Goal: Find specific fact: Find specific fact

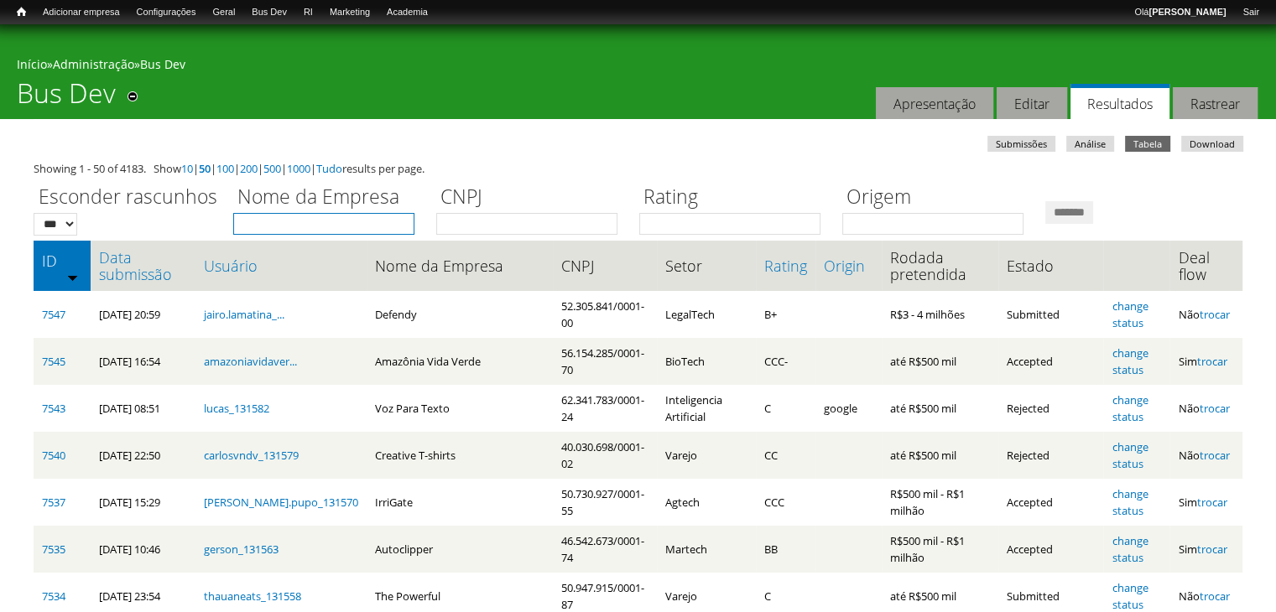
click at [268, 228] on input "Nome da Empresa" at bounding box center [323, 224] width 181 height 22
click at [342, 216] on input "Nome da Empresa" at bounding box center [323, 224] width 181 height 22
click at [354, 115] on div "Você está aqui Início » Administração » Bus Dev Bus Dev Remover dos atalhos Aba…" at bounding box center [638, 71] width 1276 height 95
click at [289, 229] on input "Nome da Empresa" at bounding box center [323, 224] width 181 height 22
click at [309, 88] on div "Você está aqui Início » Administração » Bus Dev Bus Dev Remover dos atalhos Aba…" at bounding box center [638, 71] width 1276 height 95
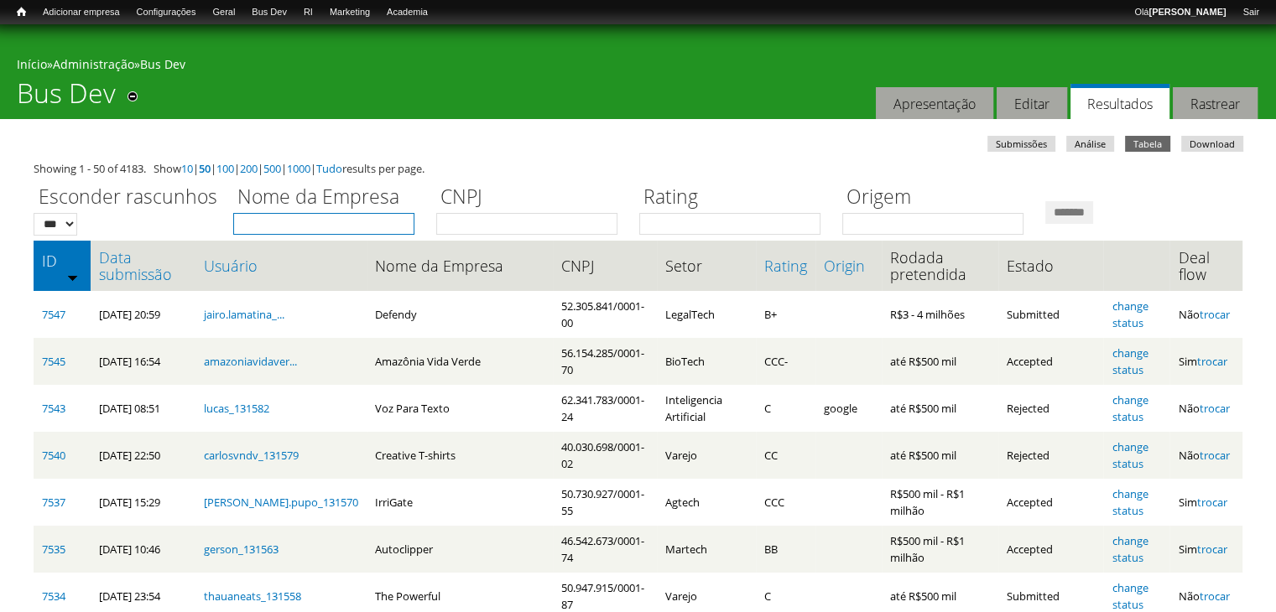
click at [332, 232] on input "Nome da Empresa" at bounding box center [323, 224] width 181 height 22
type input "******"
click at [1045, 201] on input "*******" at bounding box center [1069, 212] width 48 height 23
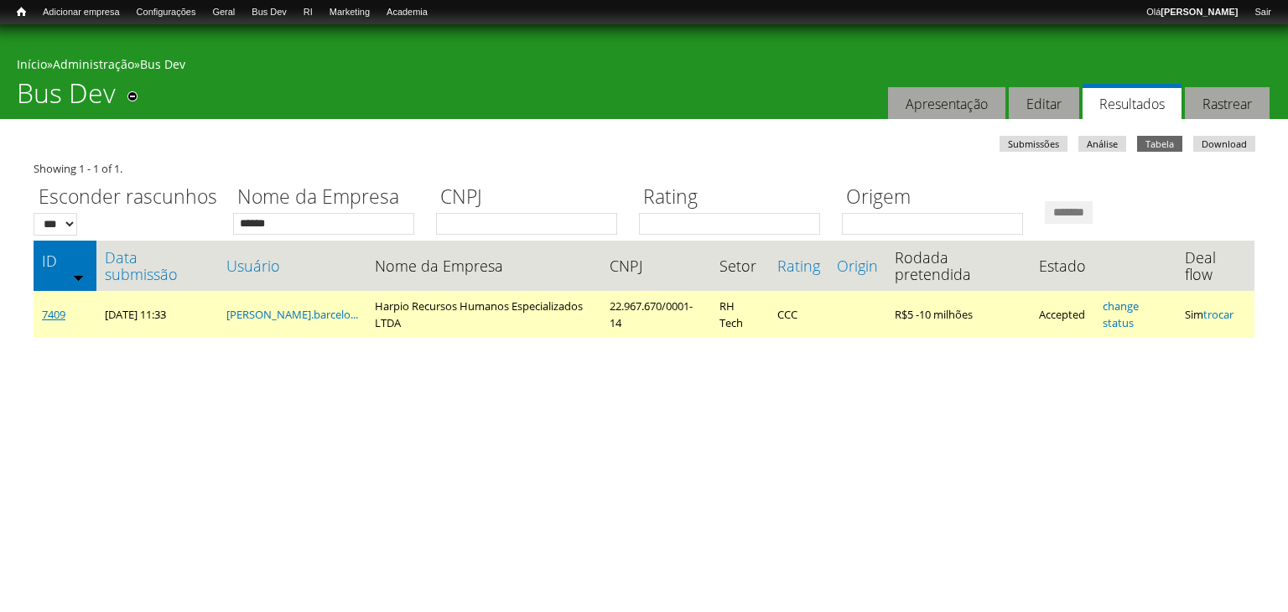
click at [57, 307] on link "7409" at bounding box center [53, 314] width 23 height 15
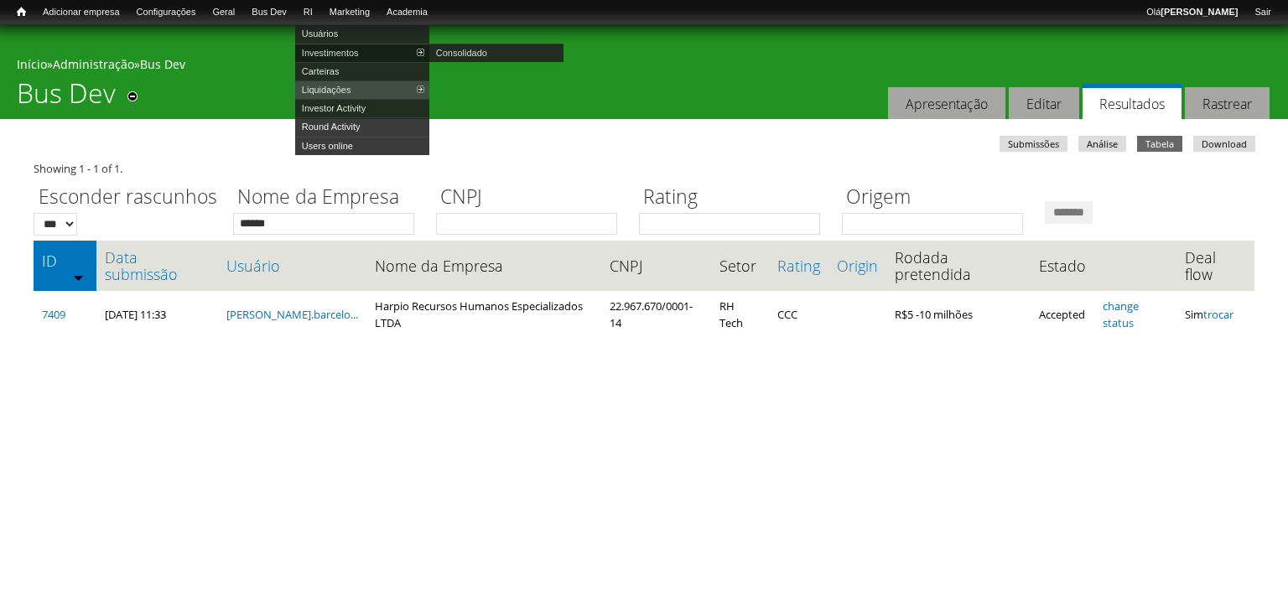
click at [335, 55] on link "Investimentos" at bounding box center [362, 53] width 134 height 18
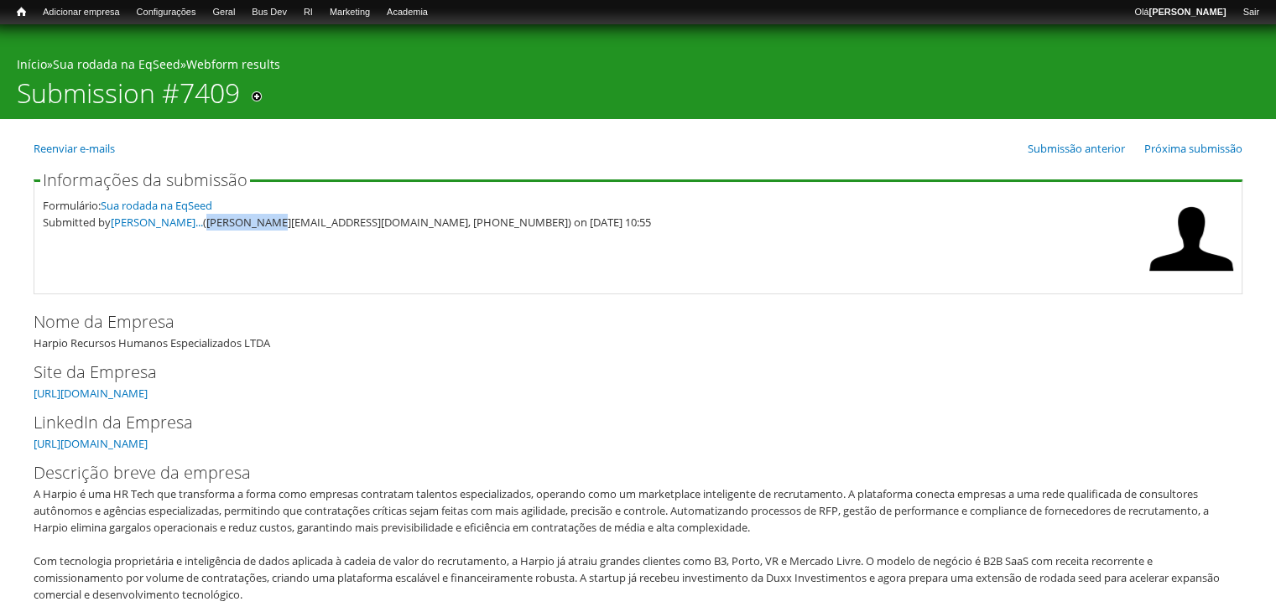
drag, startPoint x: 211, startPoint y: 222, endPoint x: 273, endPoint y: 252, distance: 69.0
click at [273, 252] on fieldset "Informações da submissão Formulário: Sua rodada na EqSeed Submitted by Ricardo …" at bounding box center [638, 233] width 1209 height 122
click at [330, 221] on div "Submitted by Ricardo Marques... (ricardo.barcelos@harpio.com.br, (11) 9 9200-64…" at bounding box center [592, 222] width 1098 height 17
drag, startPoint x: 215, startPoint y: 226, endPoint x: 376, endPoint y: 267, distance: 166.0
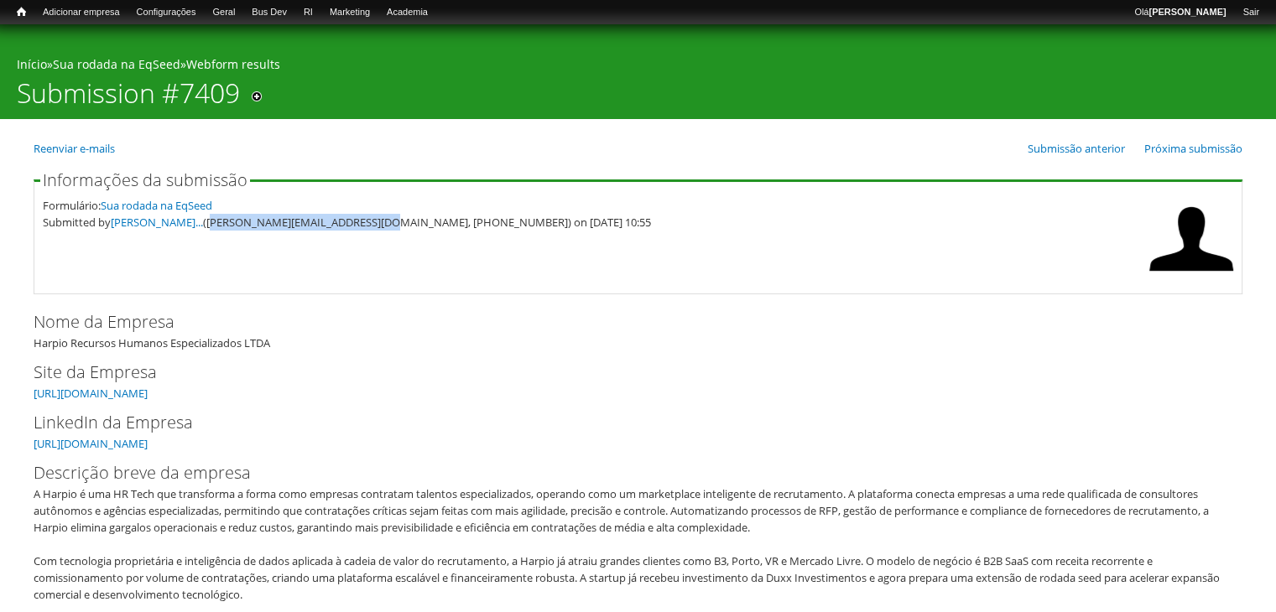
click at [377, 267] on fieldset "Informações da submissão Formulário: Sua rodada na EqSeed Submitted by Ricardo …" at bounding box center [638, 233] width 1209 height 122
copy div "ricardo.barcelos@harpio.com.br"
